Goal: Information Seeking & Learning: Learn about a topic

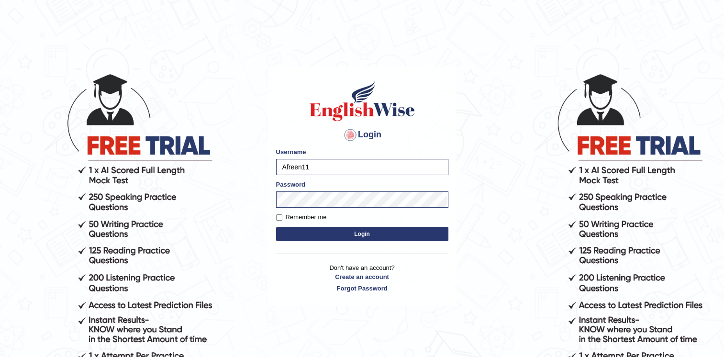
click at [360, 231] on button "Login" at bounding box center [362, 234] width 172 height 14
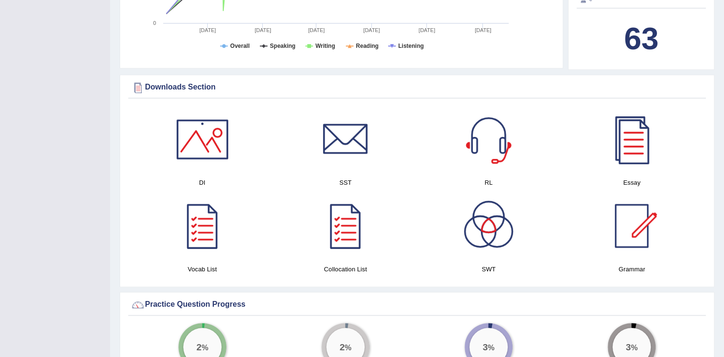
scroll to position [484, 0]
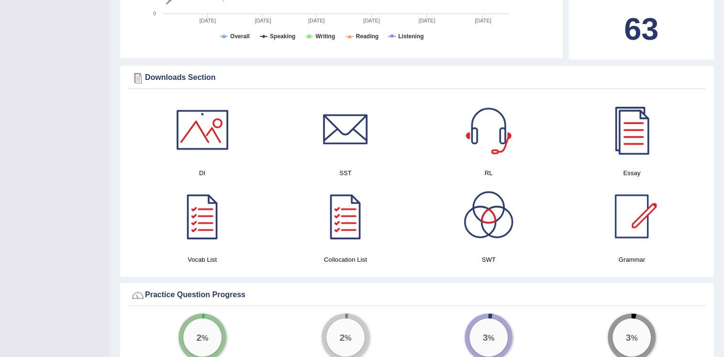
click at [632, 216] on div at bounding box center [631, 216] width 67 height 67
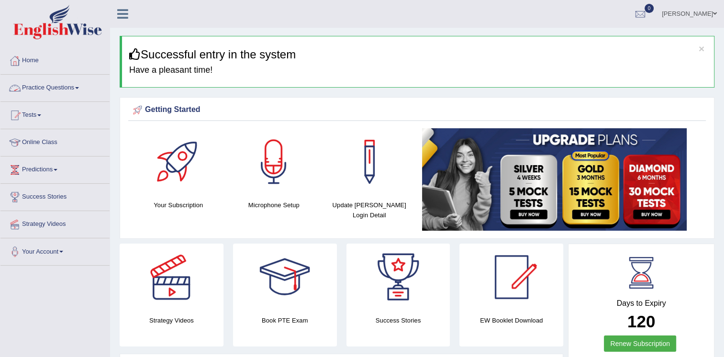
click at [67, 83] on link "Practice Questions" at bounding box center [54, 87] width 109 height 24
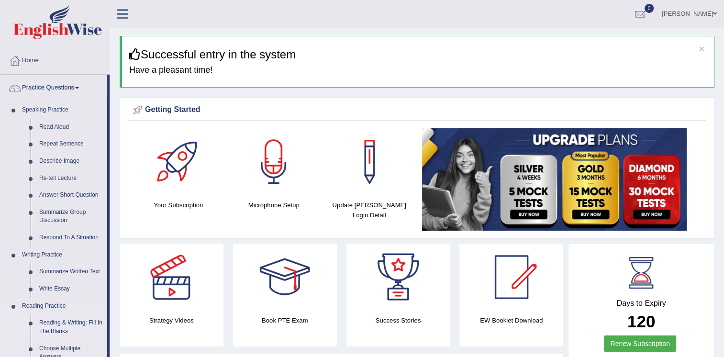
click at [82, 320] on link "Reading & Writing: Fill In The Blanks" at bounding box center [71, 326] width 72 height 25
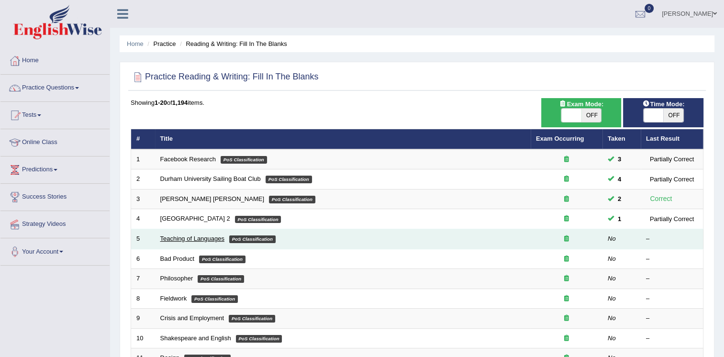
click at [198, 236] on link "Teaching of Languages" at bounding box center [192, 238] width 64 height 7
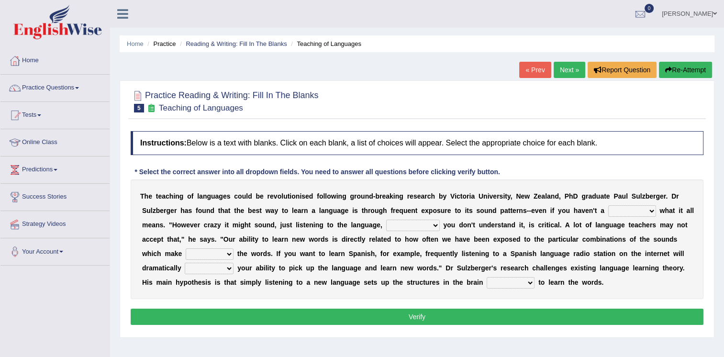
click at [529, 67] on link "« Prev" at bounding box center [535, 70] width 32 height 16
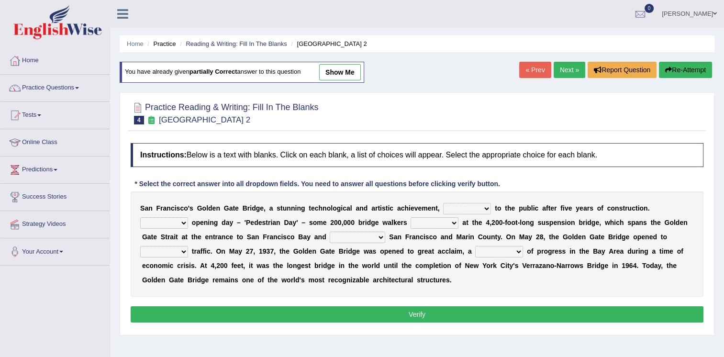
click at [532, 67] on link "« Prev" at bounding box center [535, 70] width 32 height 16
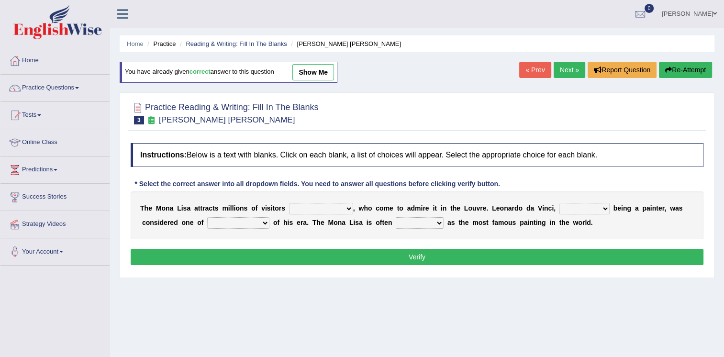
click at [332, 208] on select "around the year the all year all year round per year" at bounding box center [321, 208] width 64 height 11
select select "per year"
click at [289, 203] on select "around the year the all year all year round per year" at bounding box center [321, 208] width 64 height 11
click at [308, 204] on select "around the year the all year all year round per year" at bounding box center [321, 208] width 64 height 11
click at [561, 210] on select "rather than as much as as well as as long as" at bounding box center [585, 208] width 50 height 11
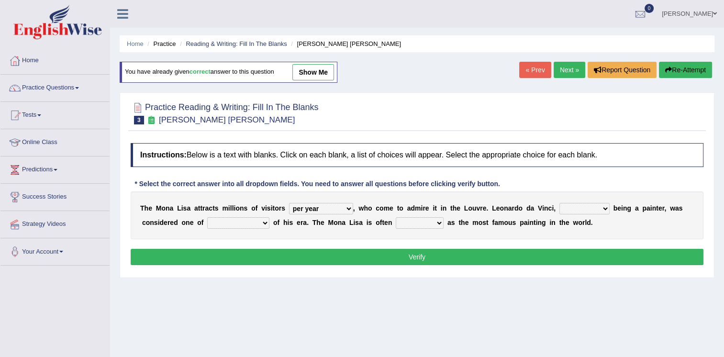
click at [221, 224] on select "better artists artist the better artist the best artists" at bounding box center [238, 222] width 62 height 11
select select "the best artists"
click at [207, 217] on select "better artists artist the better artist the best artists" at bounding box center [238, 222] width 62 height 11
click at [569, 207] on select "rather than as much as as well as as long as" at bounding box center [585, 208] width 50 height 11
select select "as well as"
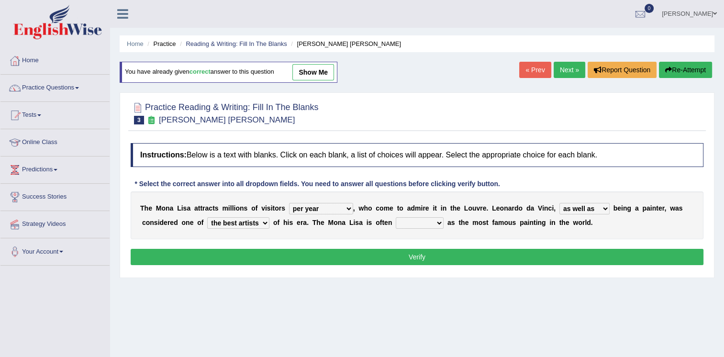
click at [560, 203] on select "rather than as much as as well as as long as" at bounding box center [585, 208] width 50 height 11
click at [575, 210] on select "rather than as much as as well as as long as" at bounding box center [585, 208] width 50 height 11
click at [560, 203] on select "rather than as much as as well as as long as" at bounding box center [585, 208] width 50 height 11
click at [396, 223] on select "classified suggested predicted described" at bounding box center [420, 222] width 48 height 11
select select "described"
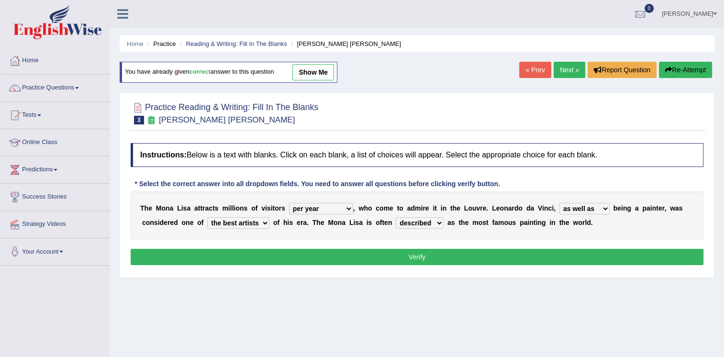
click at [396, 217] on select "classified suggested predicted described" at bounding box center [420, 222] width 48 height 11
click at [422, 256] on button "Verify" at bounding box center [417, 257] width 573 height 16
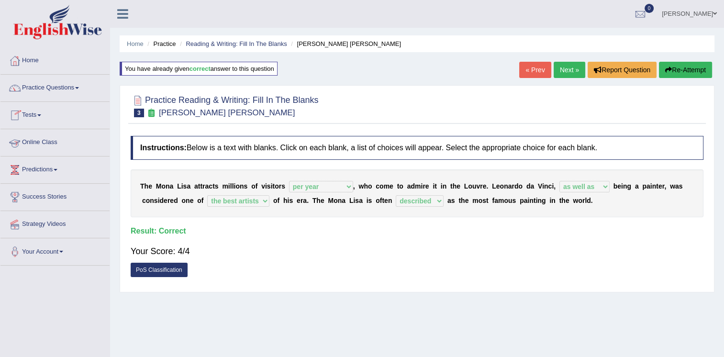
click at [40, 141] on link "Online Class" at bounding box center [54, 141] width 109 height 24
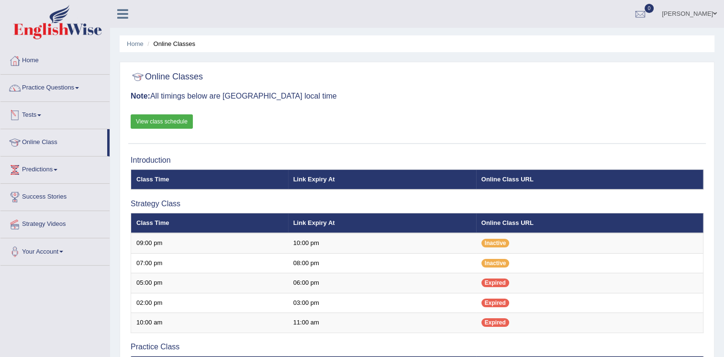
click at [363, 66] on div "Online Classes Note: All timings below are Melbourne local time View class sche…" at bounding box center [417, 347] width 595 height 571
click at [165, 116] on link "View class schedule" at bounding box center [162, 121] width 62 height 14
click at [61, 85] on link "Practice Questions" at bounding box center [54, 87] width 109 height 24
